Goal: Transaction & Acquisition: Obtain resource

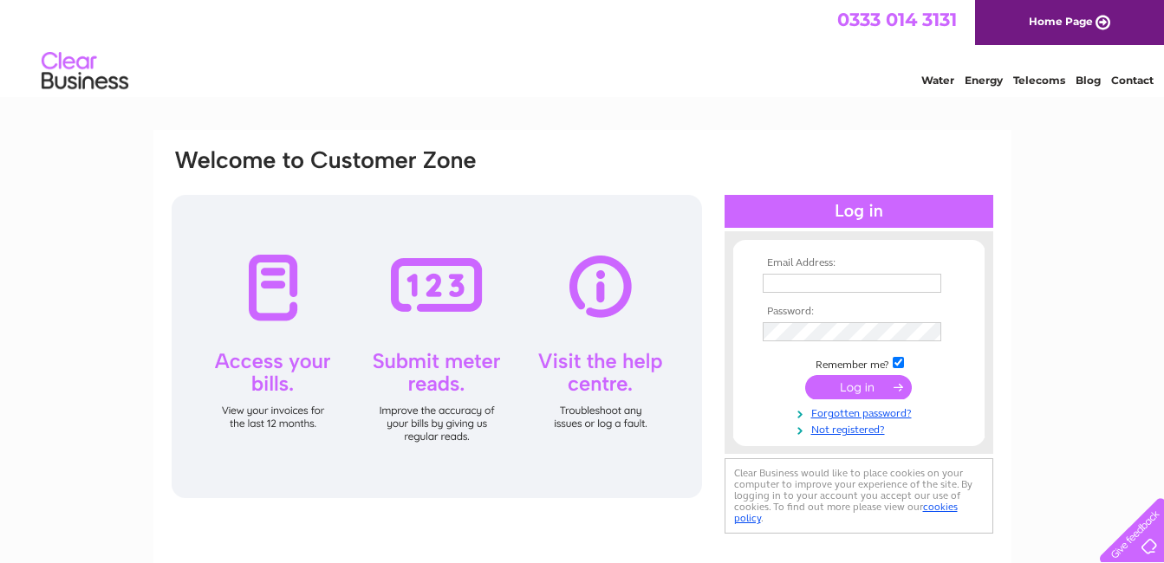
type input "ian.redmond@talk21.com"
click at [854, 379] on input "submit" at bounding box center [858, 387] width 107 height 24
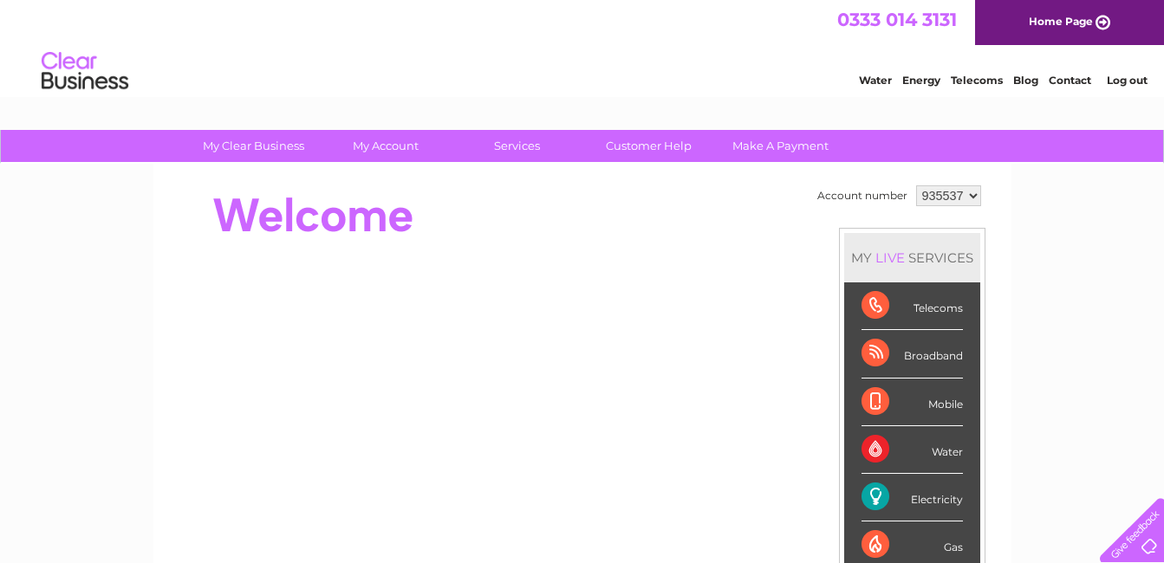
click at [873, 493] on div "Electricity" at bounding box center [912, 498] width 101 height 48
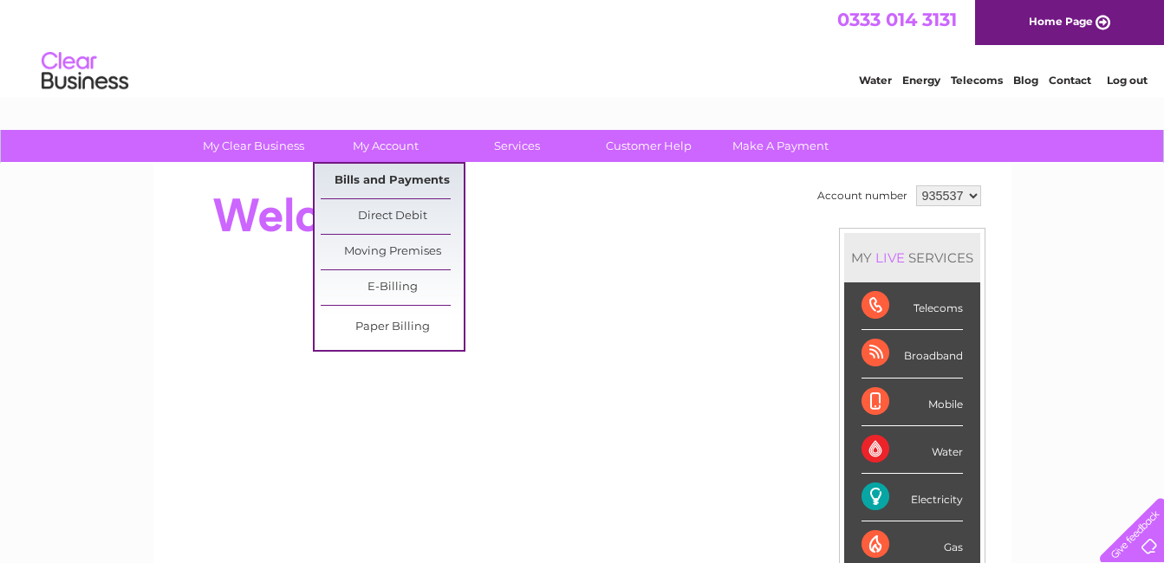
click at [407, 179] on link "Bills and Payments" at bounding box center [392, 181] width 143 height 35
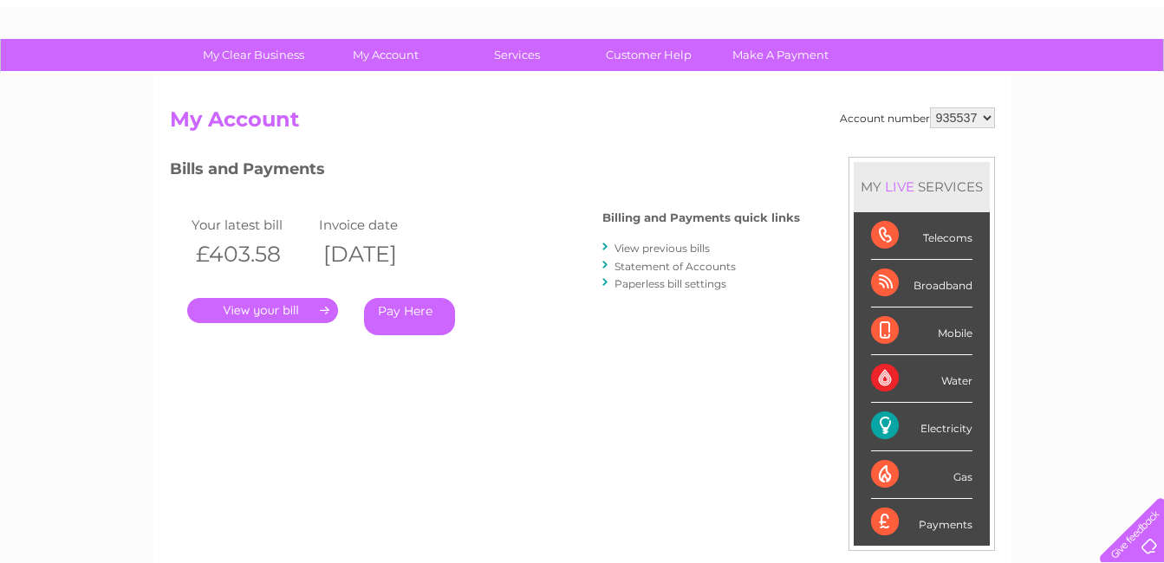
scroll to position [87, 0]
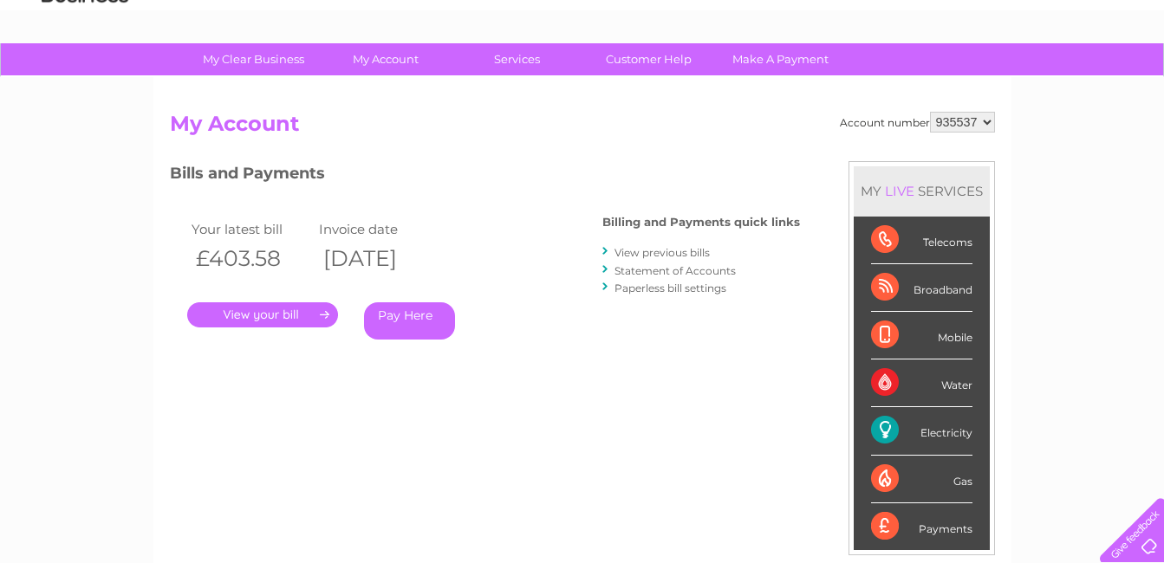
click at [266, 309] on link "." at bounding box center [262, 315] width 151 height 25
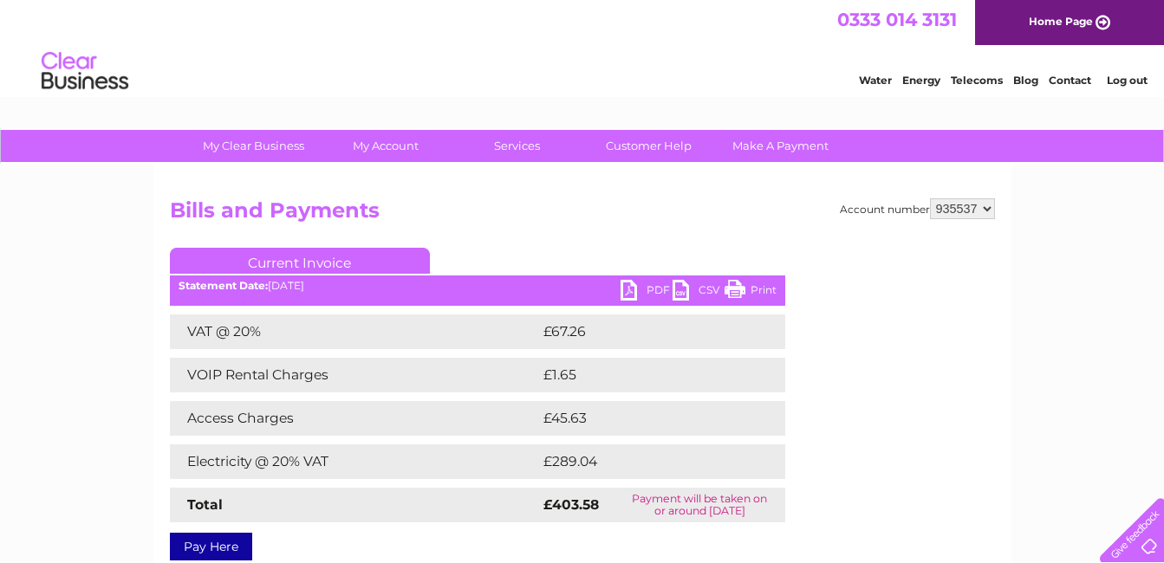
scroll to position [87, 0]
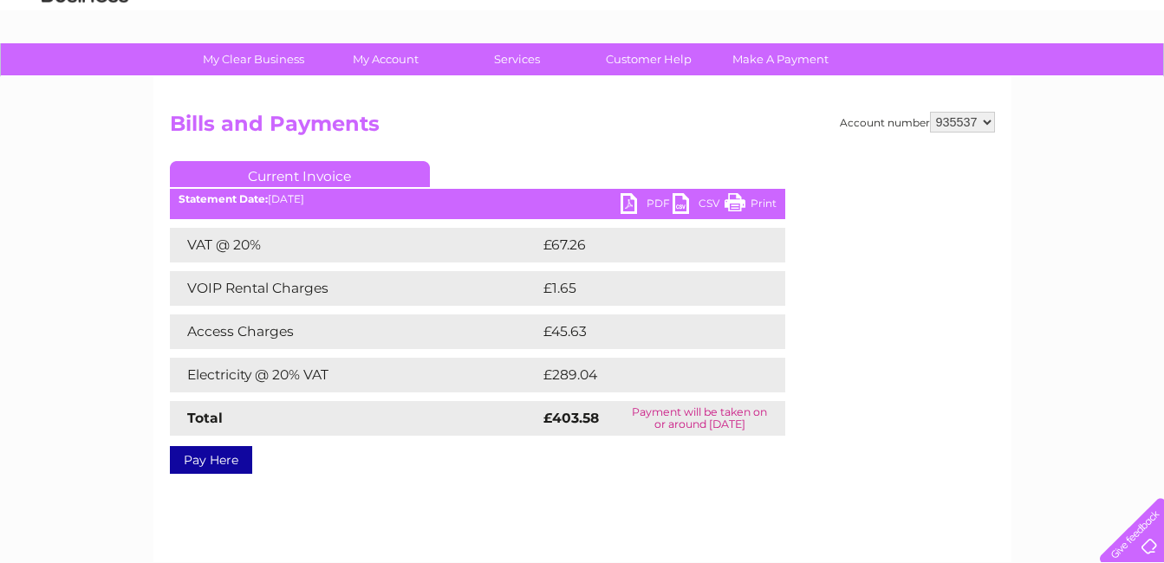
click at [649, 199] on link "PDF" at bounding box center [647, 205] width 52 height 25
click at [656, 55] on link "Customer Help" at bounding box center [648, 59] width 143 height 32
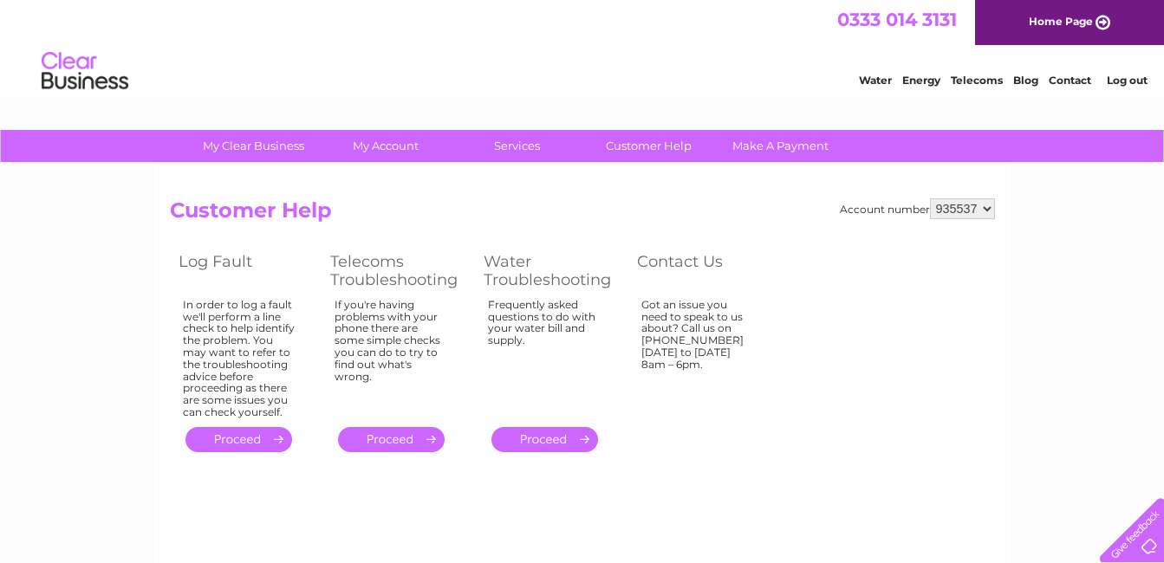
click at [916, 79] on link "Energy" at bounding box center [921, 80] width 38 height 13
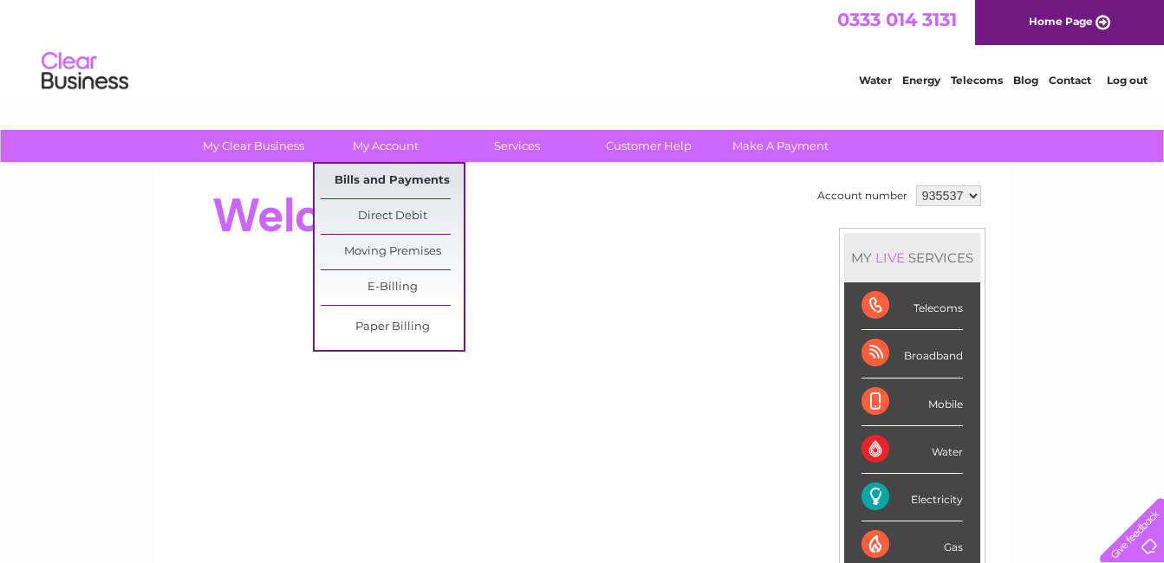
click at [407, 180] on link "Bills and Payments" at bounding box center [392, 181] width 143 height 35
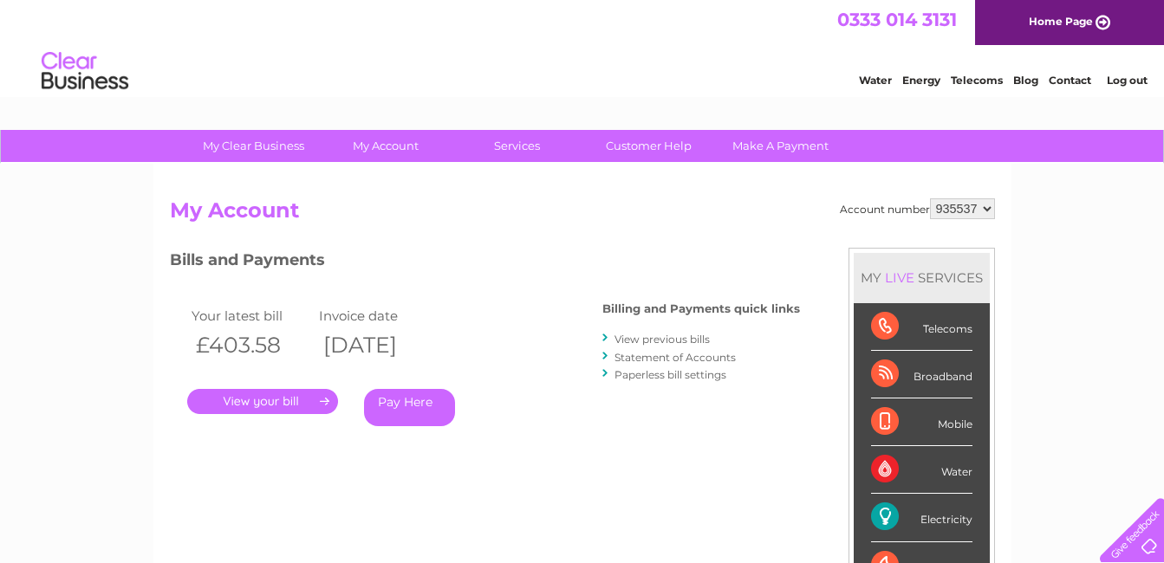
click at [259, 397] on link "." at bounding box center [262, 401] width 151 height 25
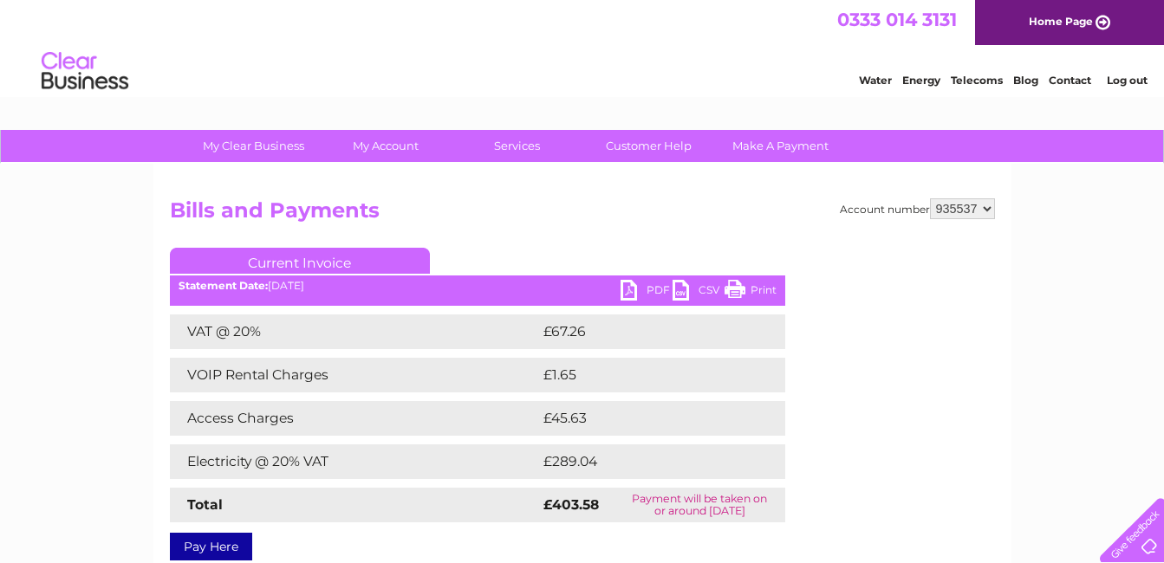
click at [654, 281] on link "PDF" at bounding box center [647, 292] width 52 height 25
